Goal: Task Accomplishment & Management: Manage account settings

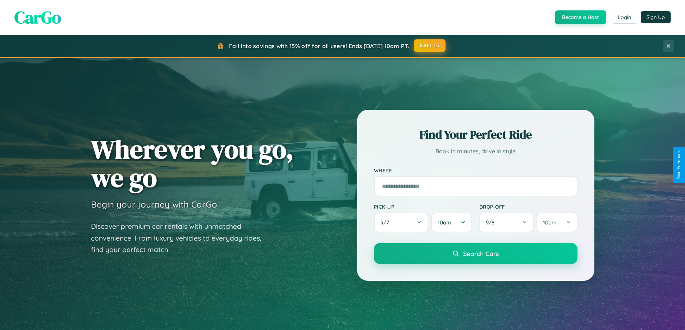
click at [430, 46] on button "FALL15" at bounding box center [430, 45] width 32 height 13
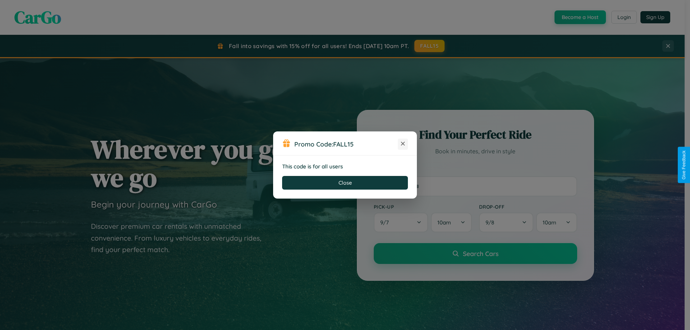
click at [403, 144] on icon at bounding box center [402, 143] width 7 height 7
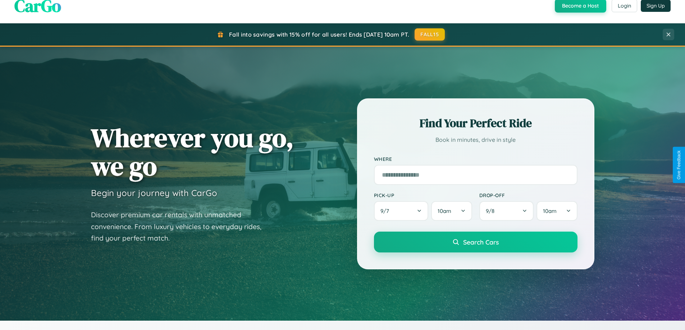
scroll to position [494, 0]
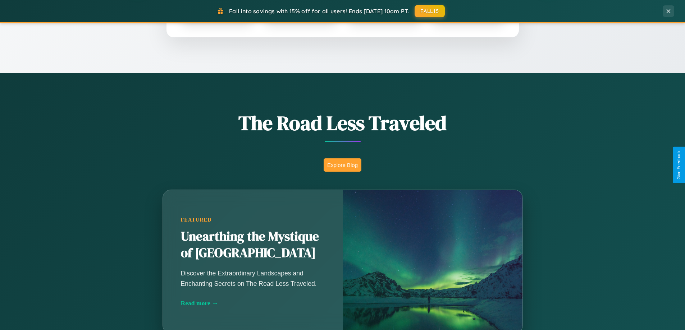
click at [342, 165] on button "Explore Blog" at bounding box center [342, 164] width 38 height 13
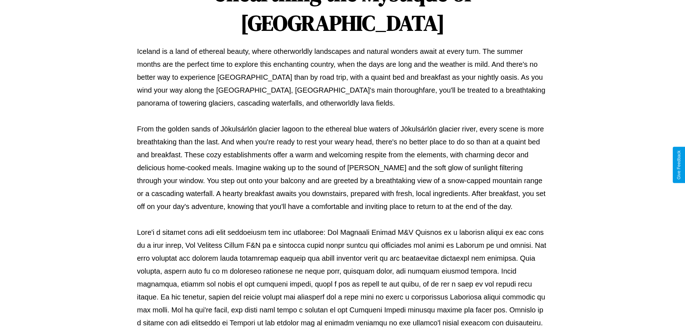
scroll to position [233, 0]
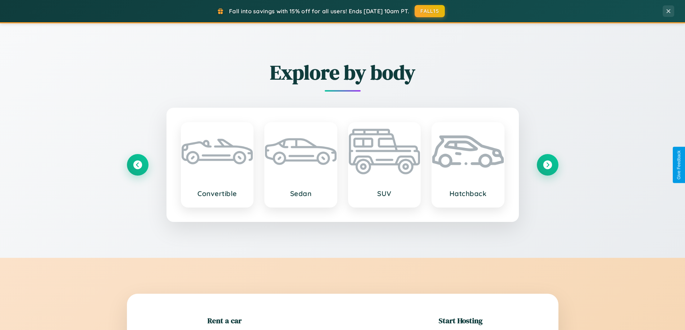
scroll to position [155, 0]
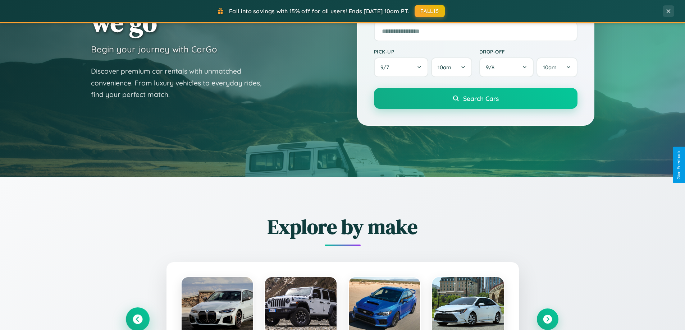
click at [137, 319] on icon at bounding box center [138, 320] width 10 height 10
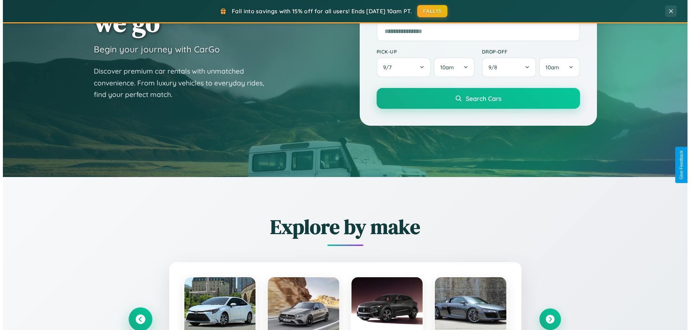
scroll to position [0, 0]
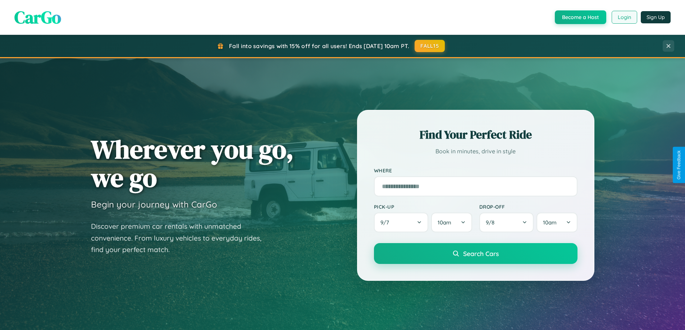
click at [623, 17] on button "Login" at bounding box center [624, 17] width 26 height 13
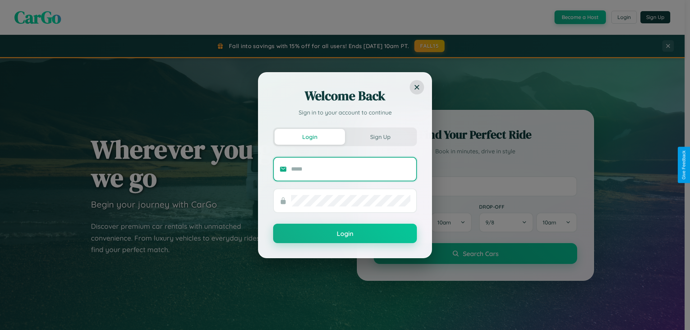
click at [351, 169] on input "text" at bounding box center [350, 169] width 119 height 11
type input "**********"
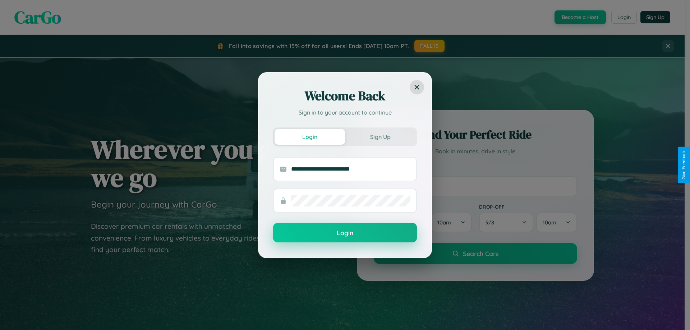
click at [345, 233] on button "Login" at bounding box center [345, 232] width 144 height 19
